Goal: Information Seeking & Learning: Check status

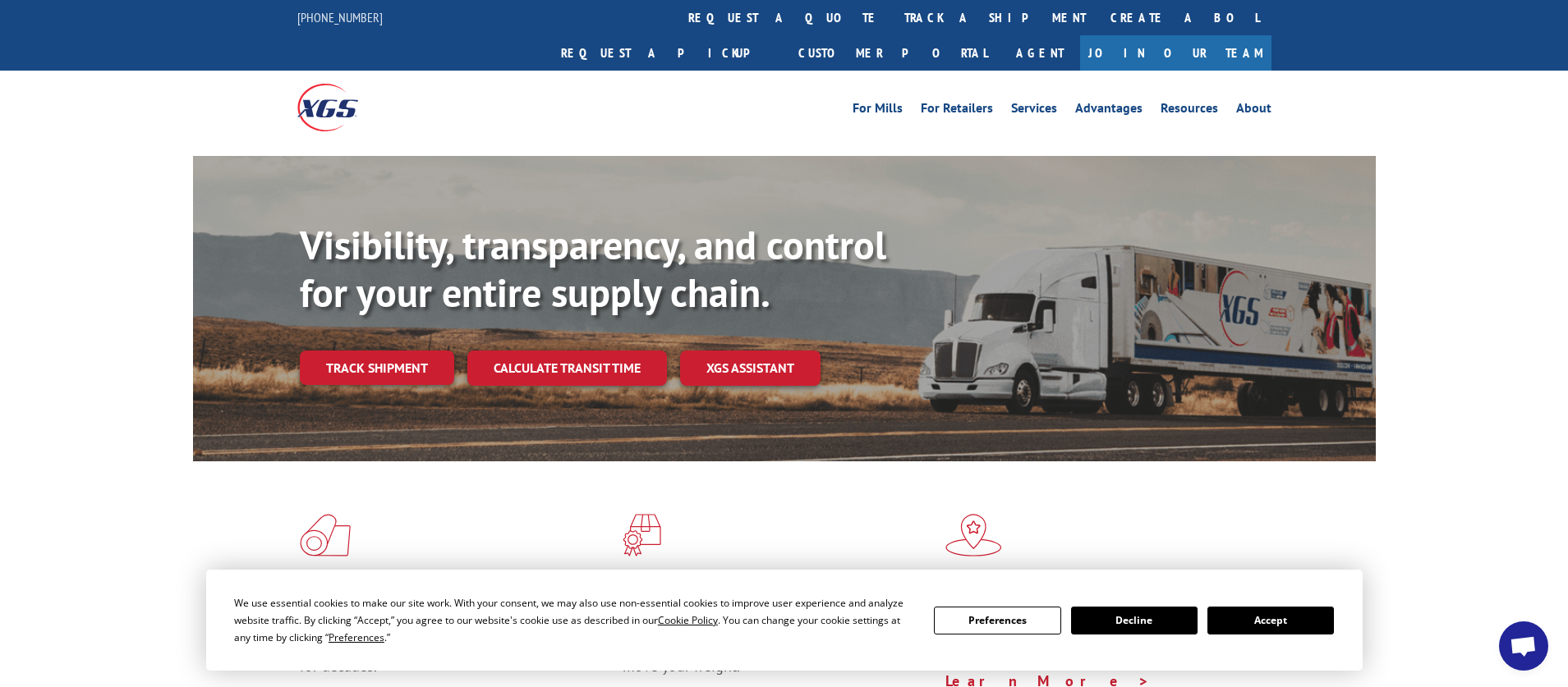
click at [1287, 623] on button "Accept" at bounding box center [1270, 621] width 126 height 28
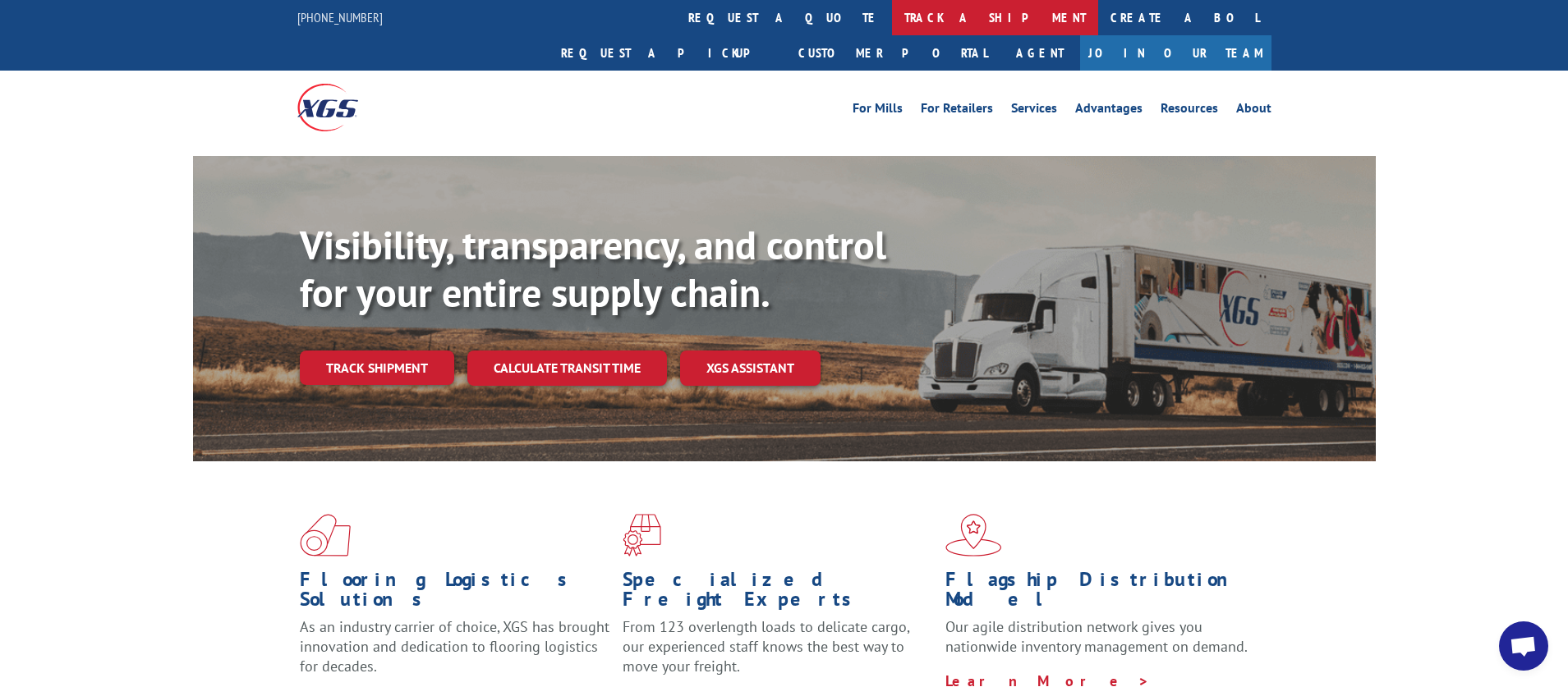
click at [892, 17] on link "track a shipment" at bounding box center [995, 18] width 206 height 35
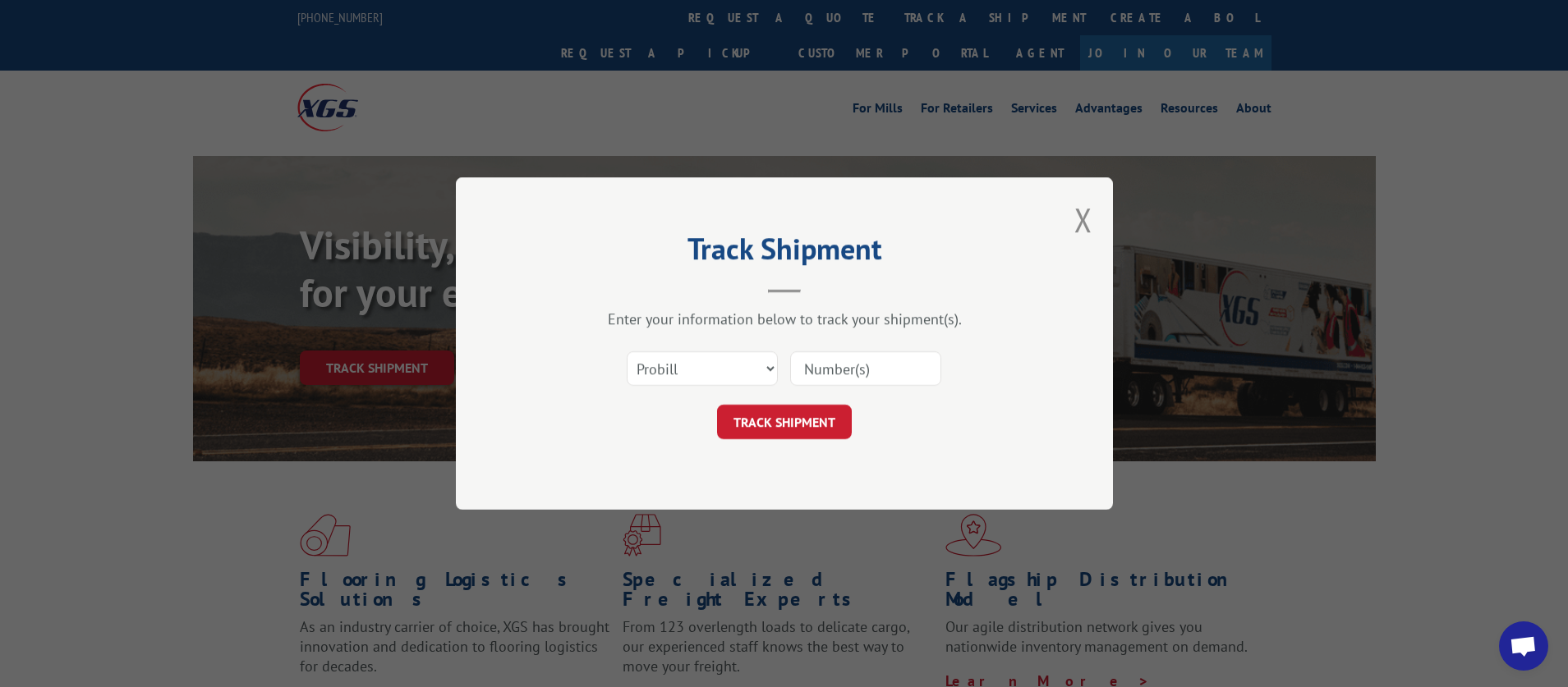
click at [834, 361] on input at bounding box center [866, 369] width 151 height 34
paste input "17207697"
type input "17207697"
click at [828, 421] on button "TRACK SHIPMENT" at bounding box center [784, 422] width 134 height 34
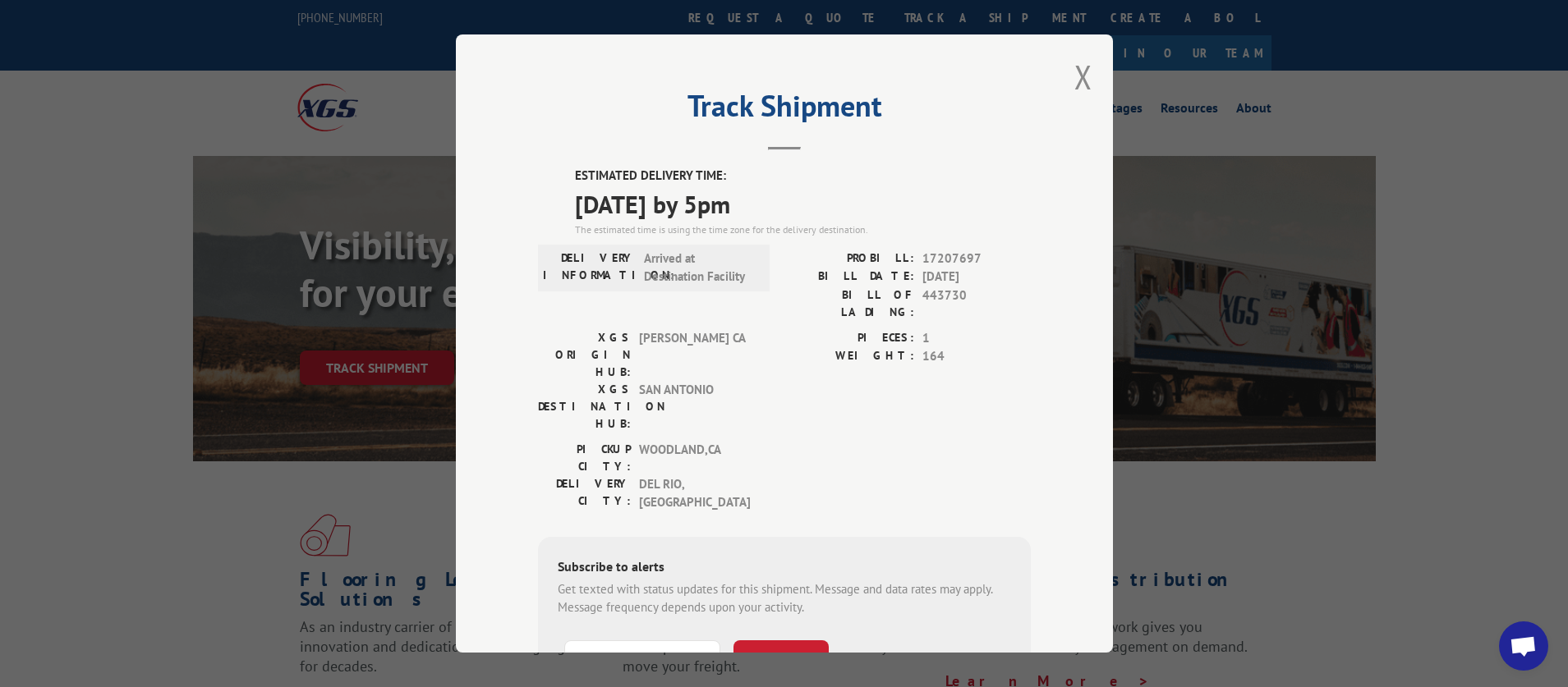
drag, startPoint x: 571, startPoint y: 206, endPoint x: 794, endPoint y: 209, distance: 223.0
click at [794, 209] on span "[DATE] by 5pm" at bounding box center [803, 203] width 456 height 37
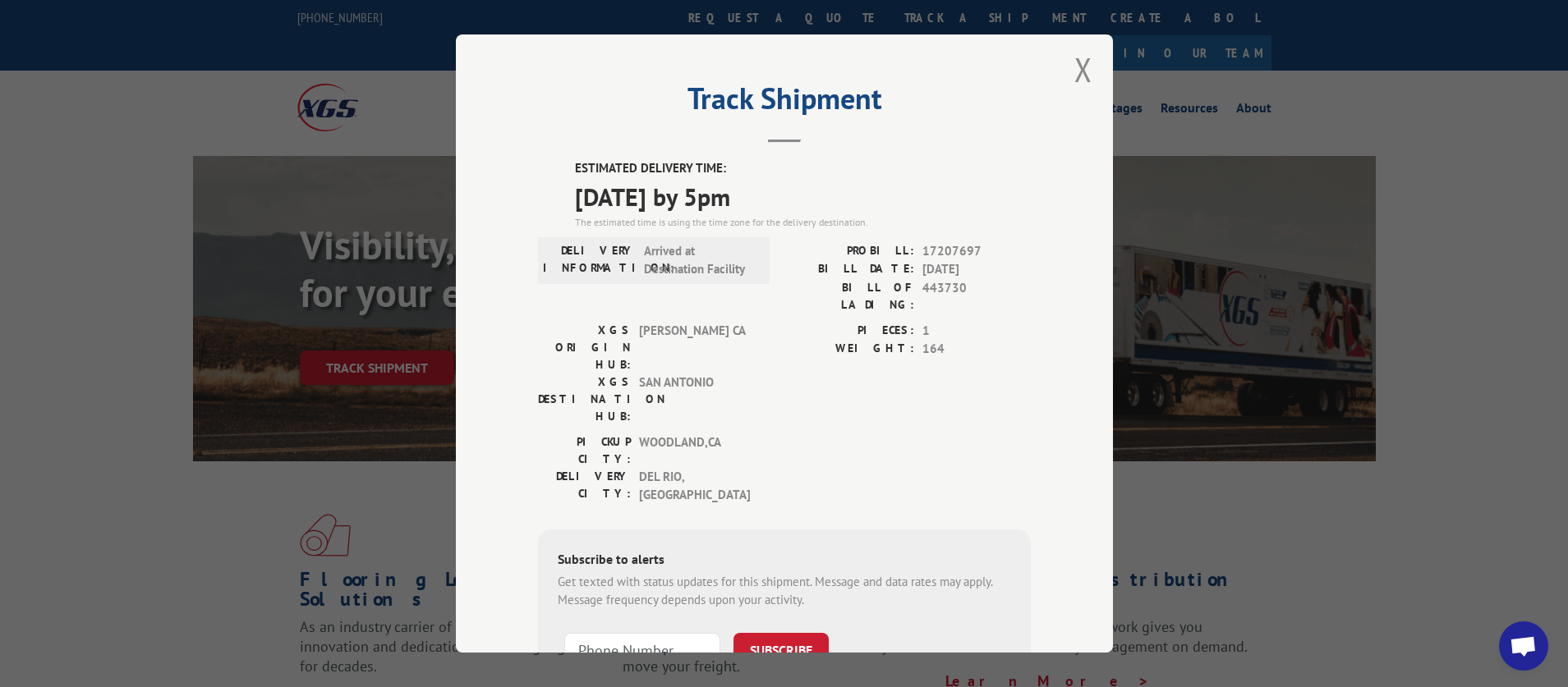
scroll to position [6, 0]
